Goal: Go to known website: Access a specific website the user already knows

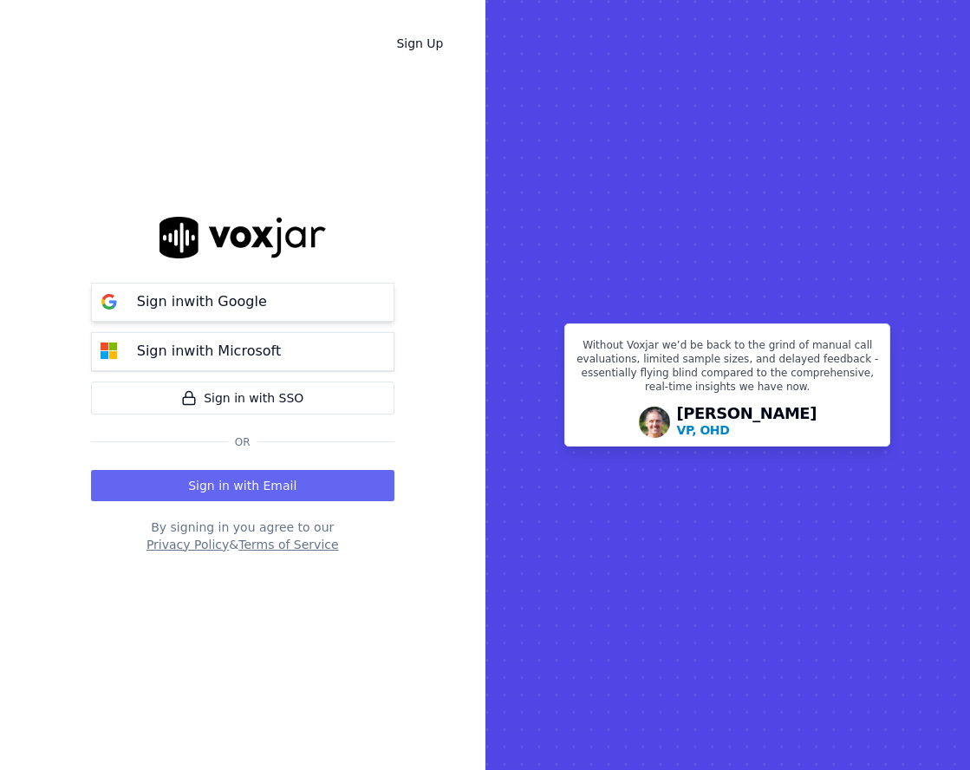
click at [344, 303] on button "Sign in with Google" at bounding box center [242, 302] width 303 height 39
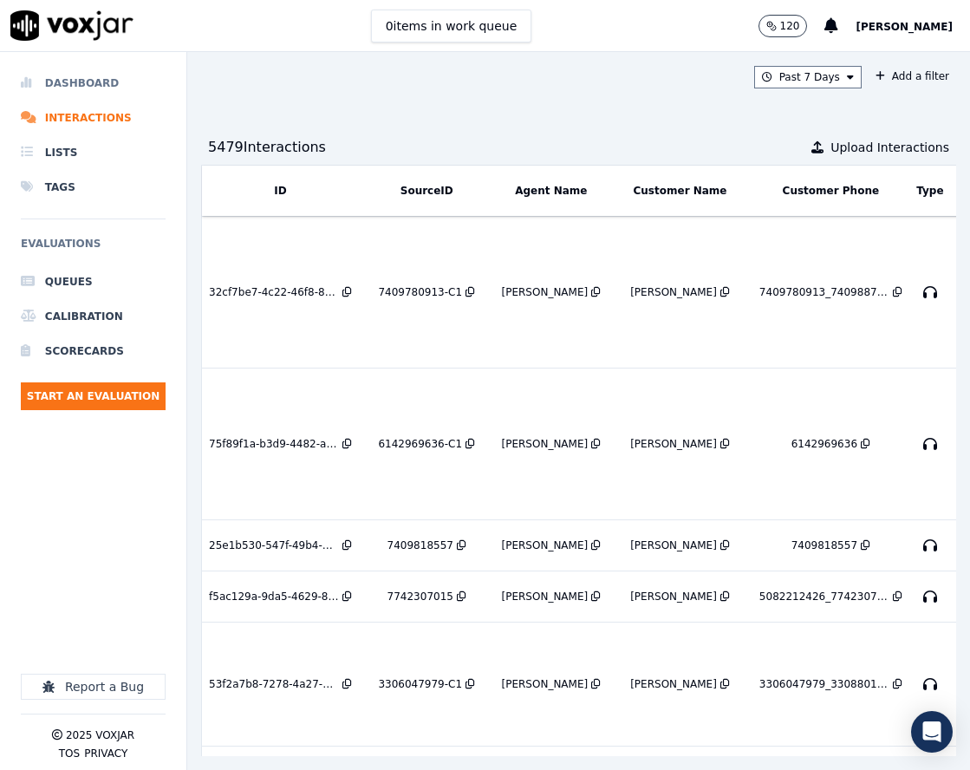
click at [124, 82] on li "Dashboard" at bounding box center [93, 83] width 145 height 35
